Goal: Navigation & Orientation: Find specific page/section

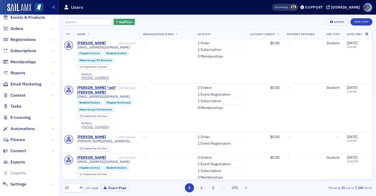
scroll to position [60, 0]
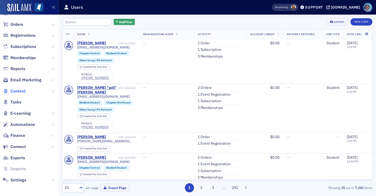
click at [22, 90] on span "Content" at bounding box center [17, 91] width 15 height 6
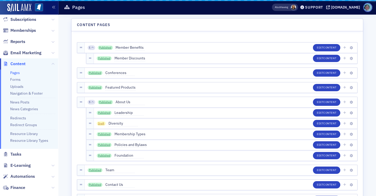
scroll to position [33, 0]
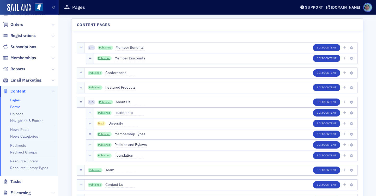
click at [18, 106] on link "Forms" at bounding box center [15, 107] width 10 height 5
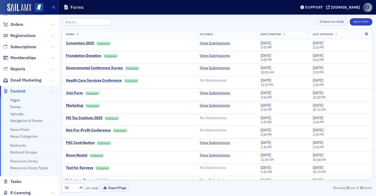
click at [15, 99] on link "Pages" at bounding box center [15, 100] width 10 height 5
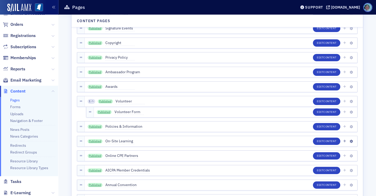
scroll to position [809, 0]
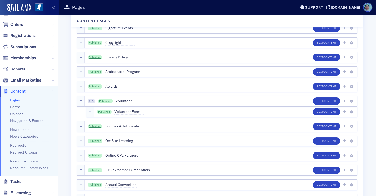
click at [51, 70] on icon at bounding box center [52, 69] width 3 height 3
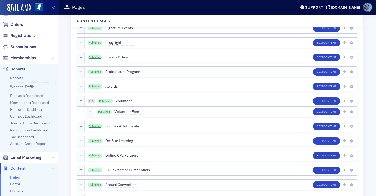
click at [21, 77] on link "Reports" at bounding box center [16, 78] width 13 height 5
